Goal: Task Accomplishment & Management: Complete application form

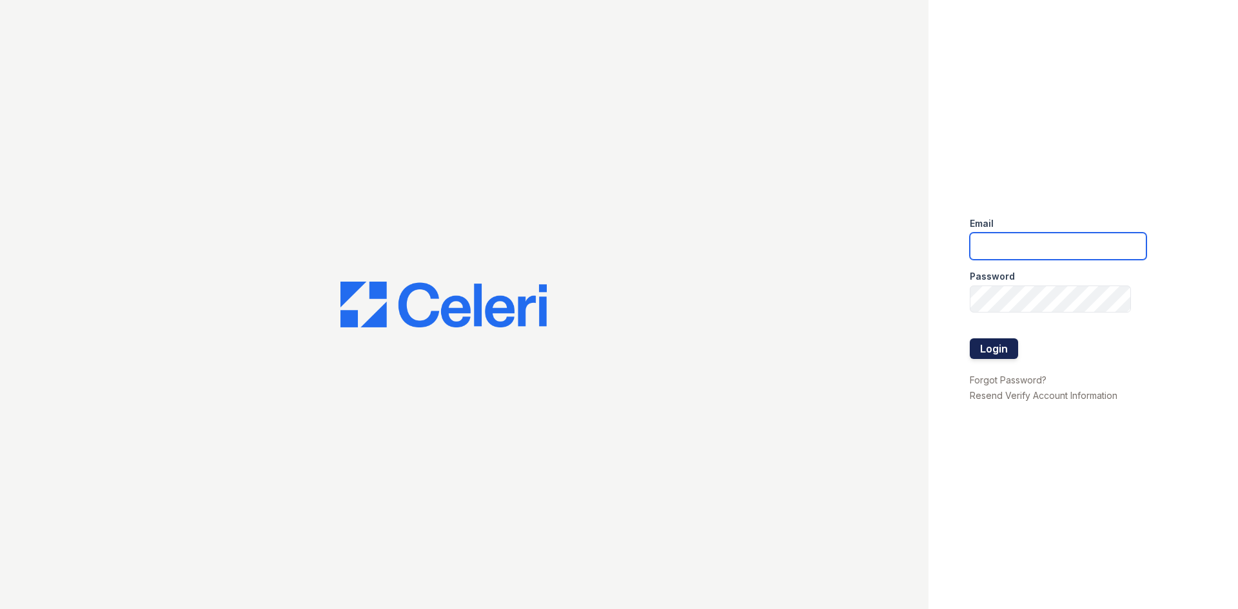
type input "[EMAIL_ADDRESS][DOMAIN_NAME]"
click at [995, 351] on button "Login" at bounding box center [993, 348] width 48 height 21
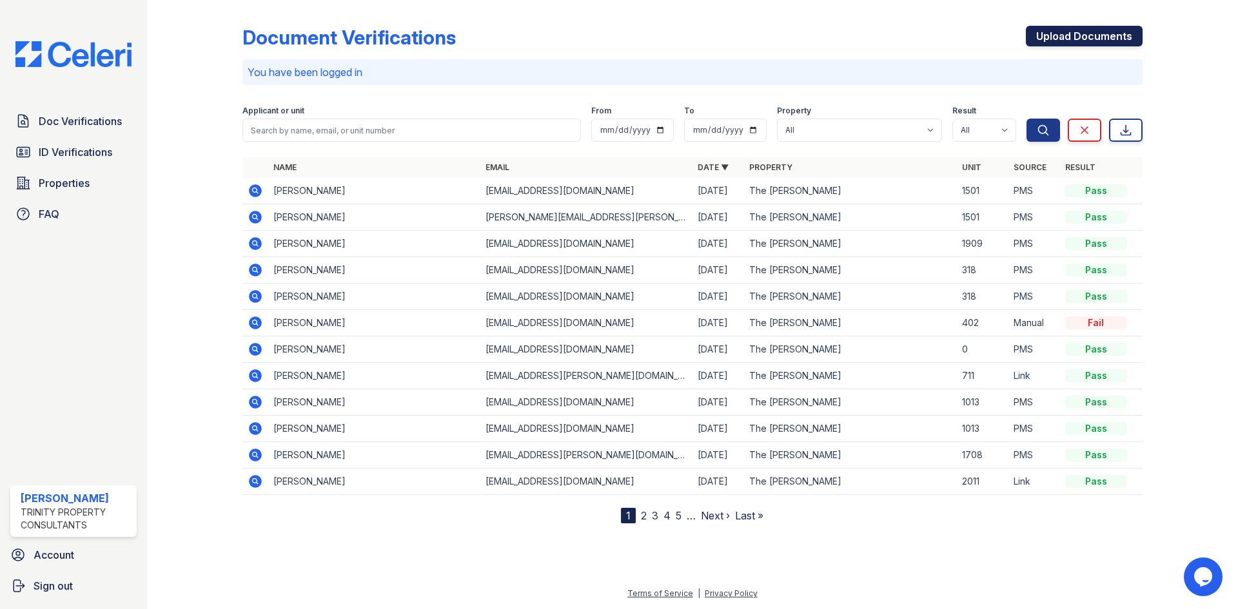
click at [1065, 39] on link "Upload Documents" at bounding box center [1083, 36] width 117 height 21
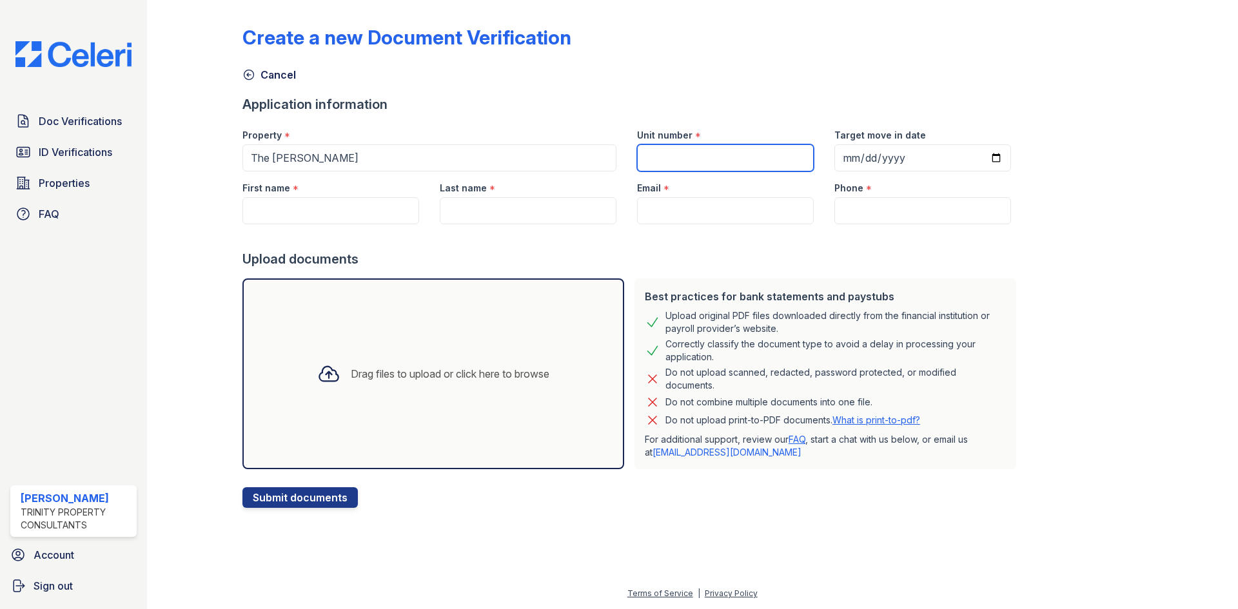
click at [639, 159] on input "Unit number" at bounding box center [725, 157] width 177 height 27
type input "309"
click at [839, 162] on input "Target move in date" at bounding box center [922, 157] width 177 height 27
type input "0002-11-01"
click at [857, 156] on input "Target move in date" at bounding box center [922, 157] width 177 height 27
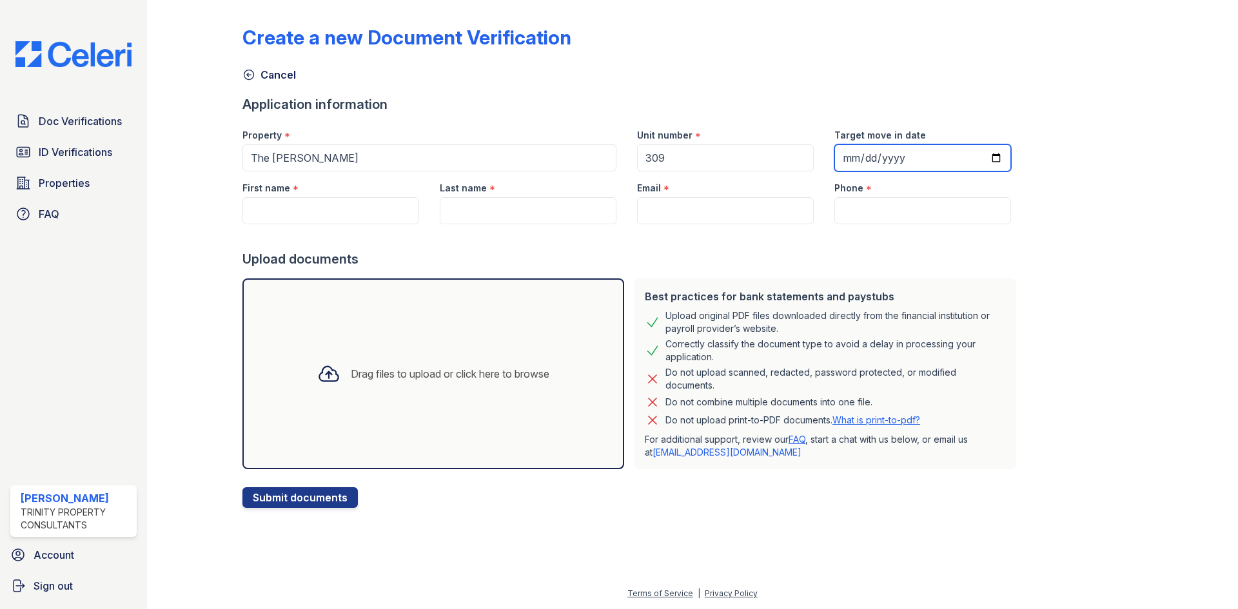
click at [848, 162] on input "Target move in date" at bounding box center [922, 157] width 177 height 27
type input "2025-11-02"
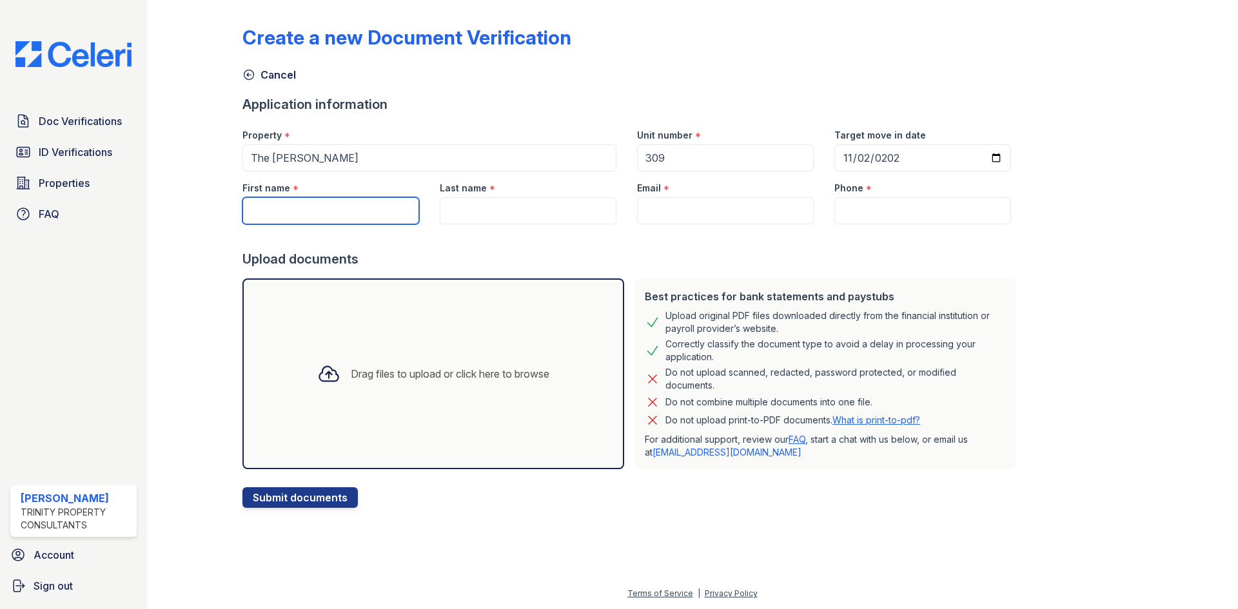
click at [267, 219] on input "First name" at bounding box center [330, 210] width 177 height 27
type input "Aaron"
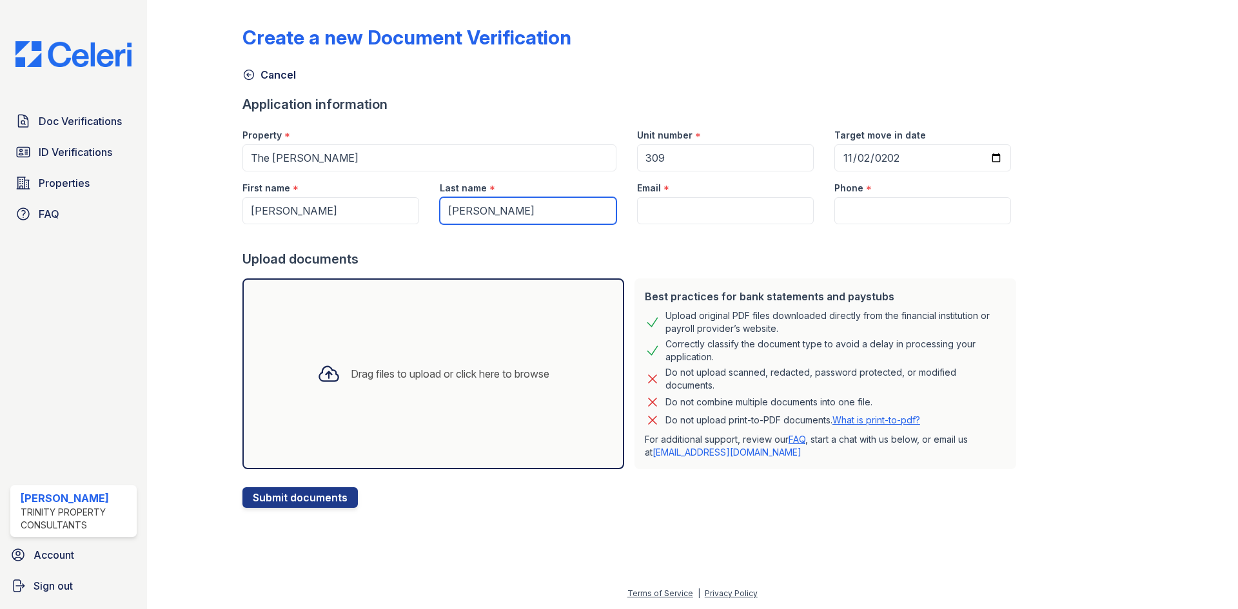
type input "Nelson"
click at [647, 213] on input "Email" at bounding box center [725, 210] width 177 height 27
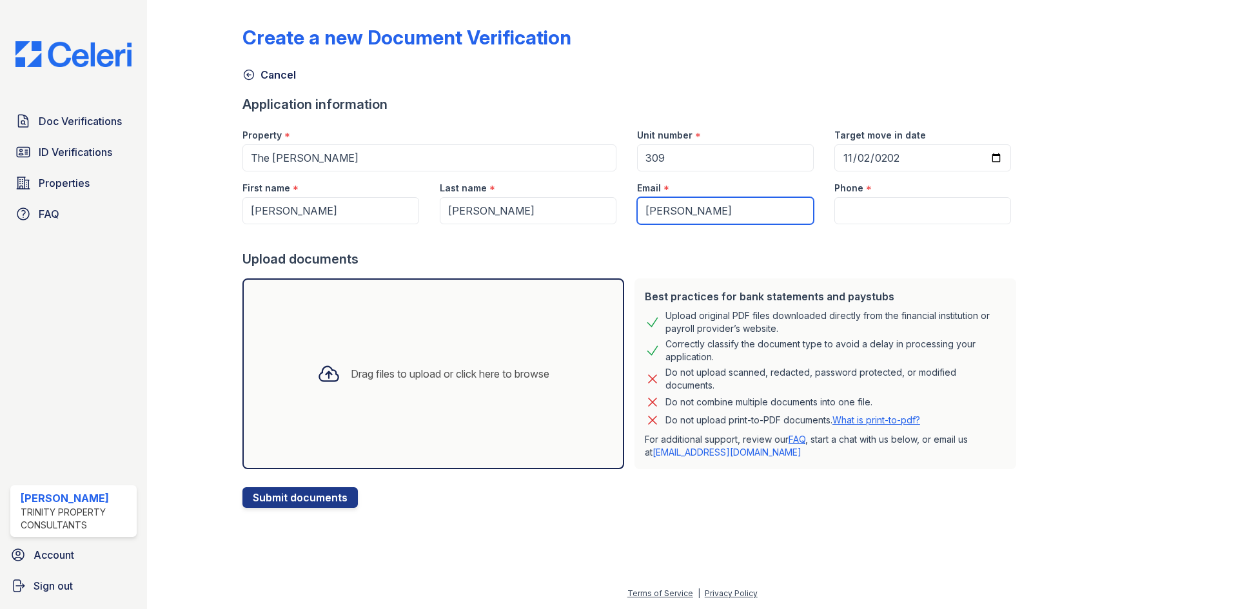
type input "nelsonaaron150@yahoo.com"
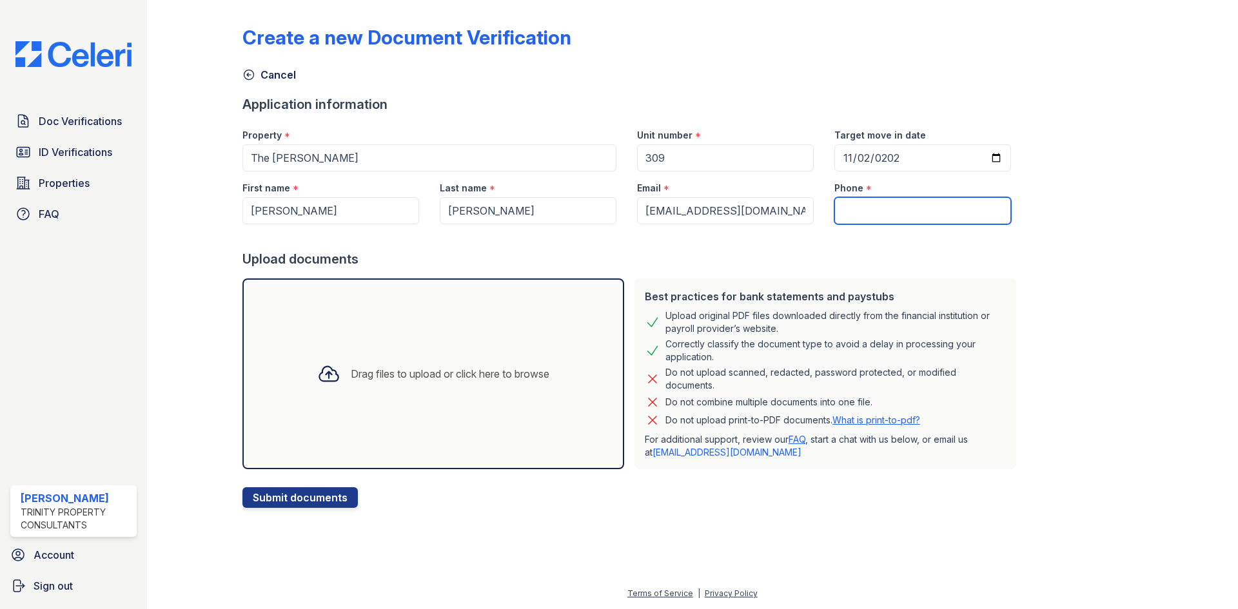
click at [837, 214] on input "Phone" at bounding box center [922, 210] width 177 height 27
type input "708) 629-8843"
click at [351, 376] on div "Drag files to upload or click here to browse" at bounding box center [450, 373] width 199 height 15
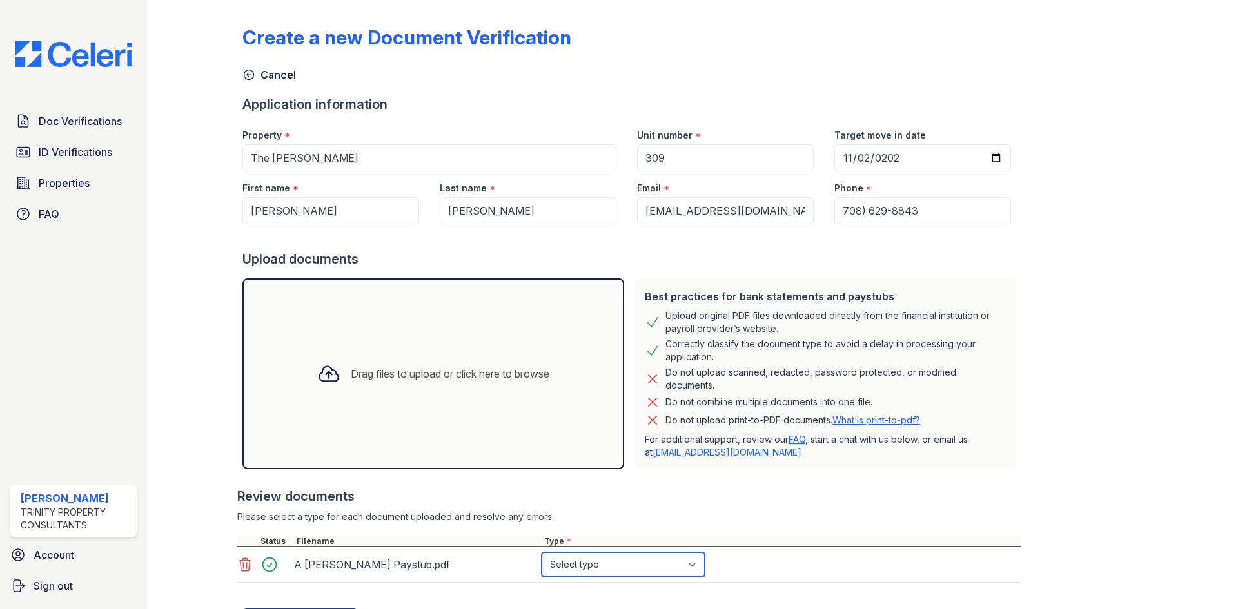
click at [695, 564] on select "Select type Paystub Bank Statement Offer Letter Tax Documents Benefit Award Let…" at bounding box center [622, 564] width 163 height 24
select select "paystub"
click at [541, 552] on select "Select type Paystub Bank Statement Offer Letter Tax Documents Benefit Award Let…" at bounding box center [622, 564] width 163 height 24
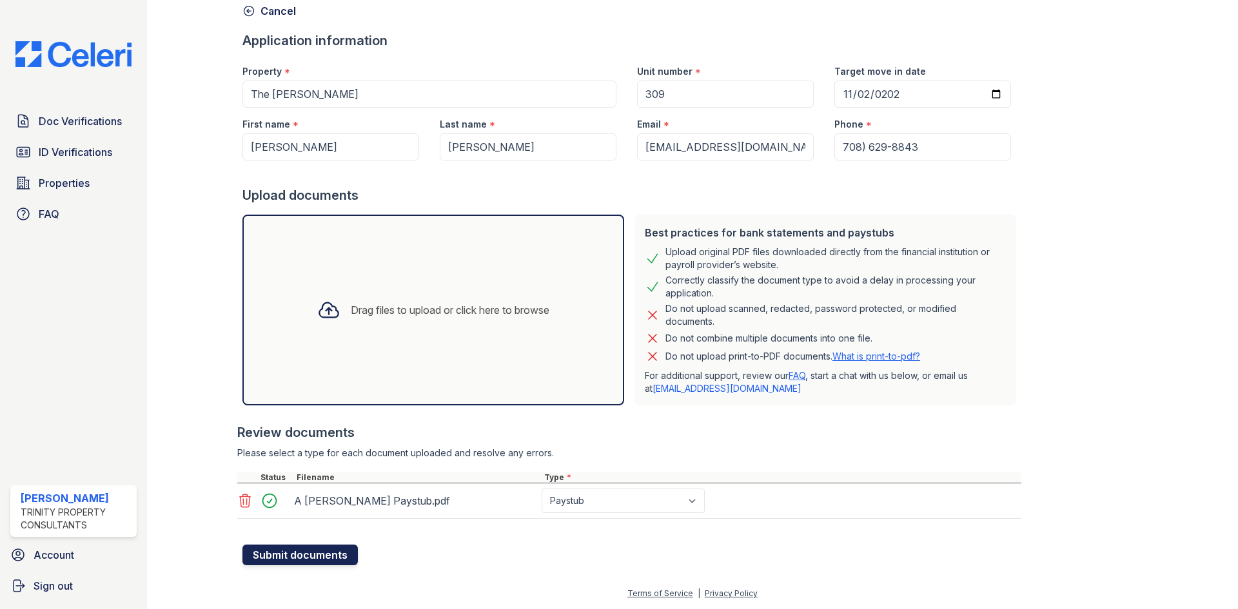
click at [294, 558] on button "Submit documents" at bounding box center [299, 555] width 115 height 21
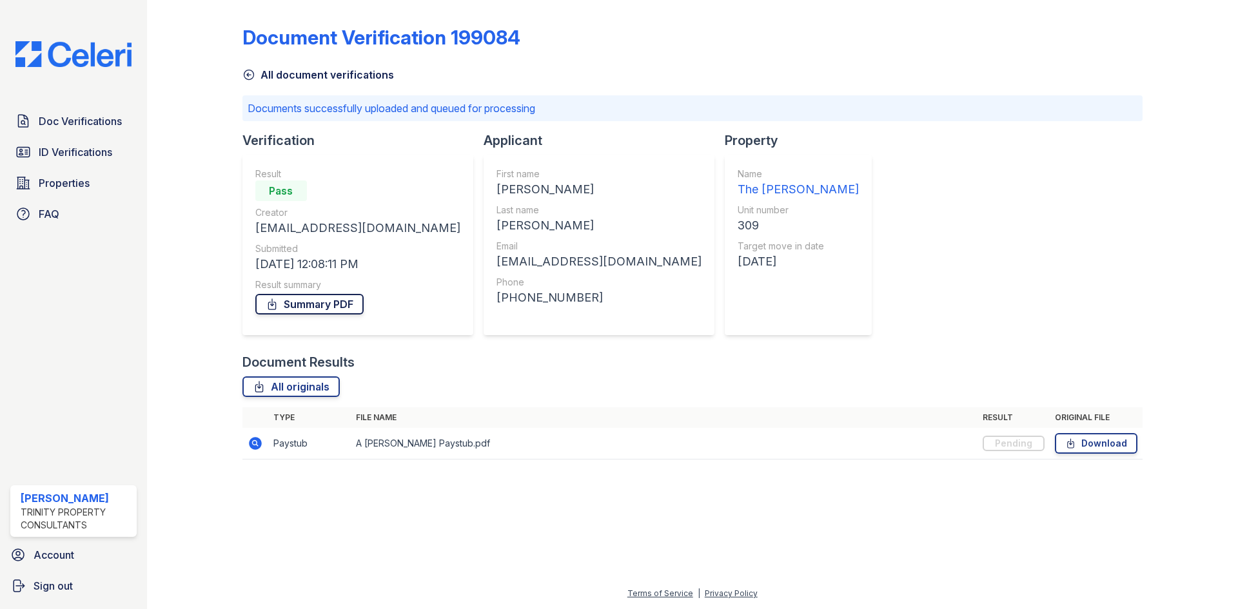
click at [298, 307] on link "Summary PDF" at bounding box center [309, 304] width 108 height 21
click at [545, 378] on div "All originals" at bounding box center [692, 386] width 900 height 21
click at [68, 123] on span "Doc Verifications" at bounding box center [80, 120] width 83 height 15
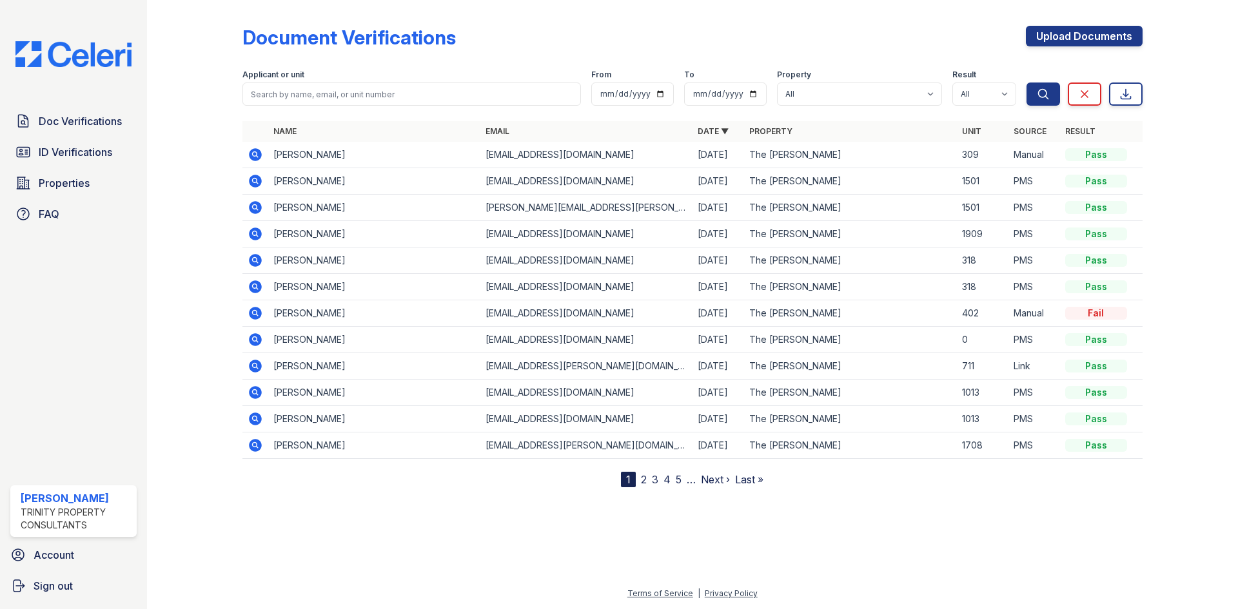
click at [253, 155] on icon at bounding box center [255, 154] width 15 height 15
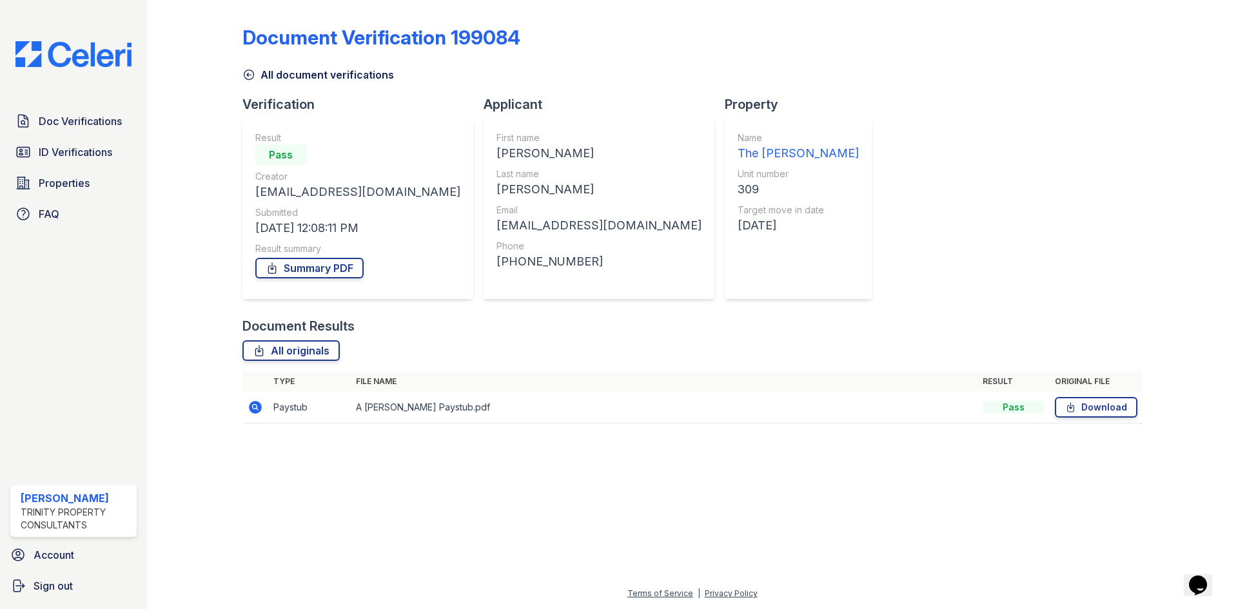
drag, startPoint x: 311, startPoint y: 269, endPoint x: 533, endPoint y: 287, distance: 222.5
click at [536, 287] on div "First name Aaron Last name Nelson Email nelsonaaron150@yahoo.com Phone +1708629…" at bounding box center [598, 209] width 231 height 180
